Goal: Task Accomplishment & Management: Manage account settings

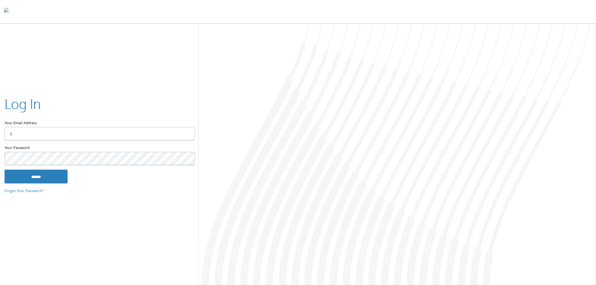
type input "**********"
click at [45, 181] on input "******" at bounding box center [36, 177] width 63 height 14
type input "**********"
click at [49, 172] on input "******" at bounding box center [36, 177] width 63 height 14
